Goal: Information Seeking & Learning: Learn about a topic

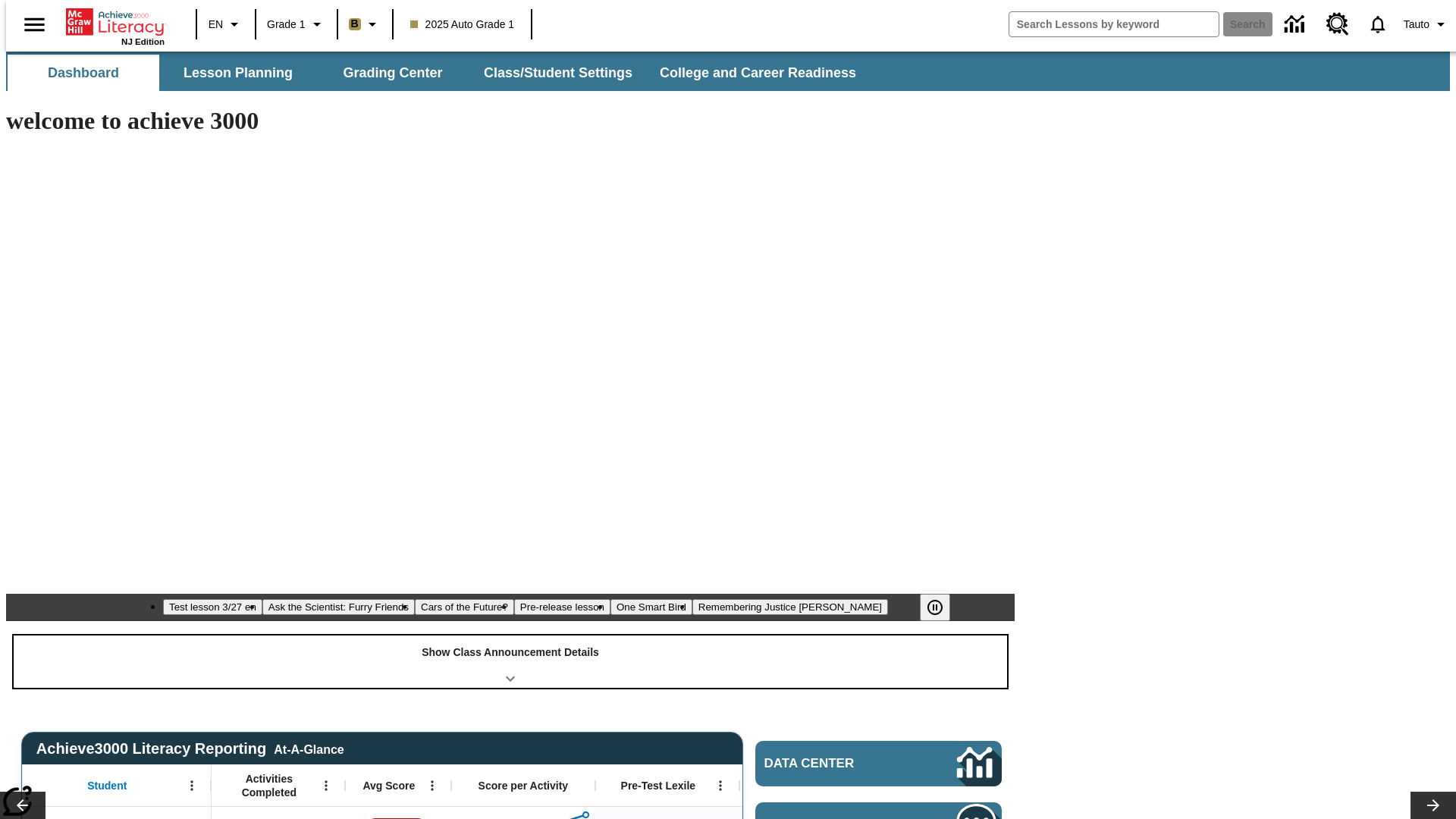
click at [510, 636] on div "Show Class Announcement Details" at bounding box center [510, 662] width 994 height 52
